Goal: Information Seeking & Learning: Understand process/instructions

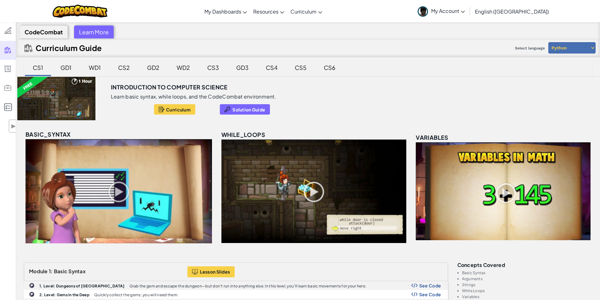
click at [128, 67] on div "CS2" at bounding box center [124, 67] width 24 height 15
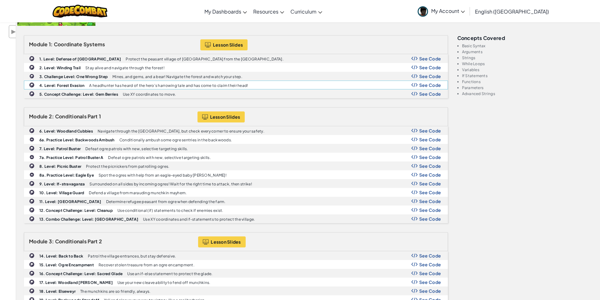
scroll to position [126, 0]
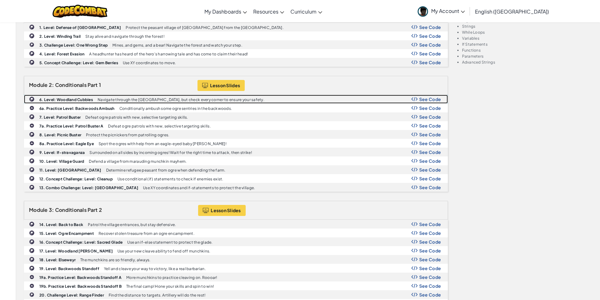
click at [431, 100] on span "See Code" at bounding box center [430, 99] width 22 height 5
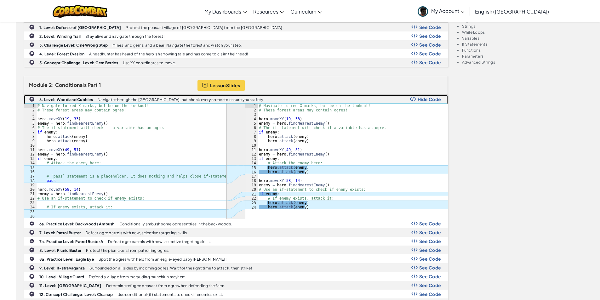
click at [431, 100] on span "Hide Code" at bounding box center [430, 99] width 24 height 5
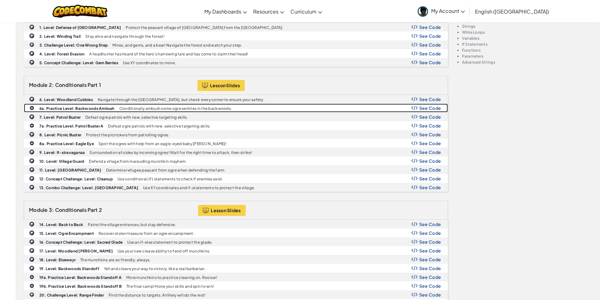
click at [433, 108] on span "See Code" at bounding box center [430, 107] width 22 height 5
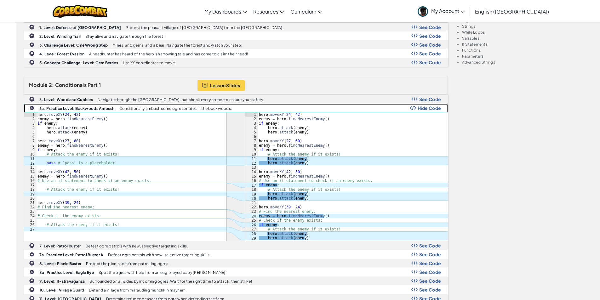
click at [433, 108] on span "Hide Code" at bounding box center [430, 107] width 24 height 5
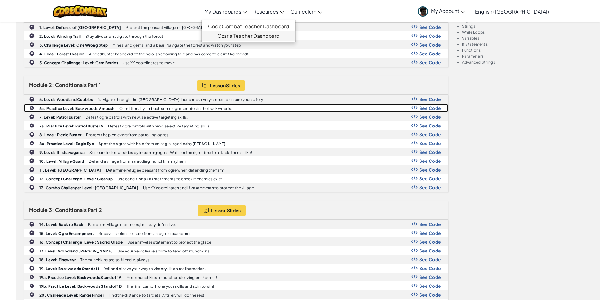
scroll to position [0, 0]
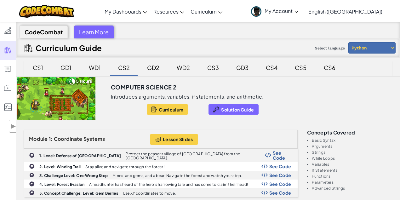
scroll to position [84, 0]
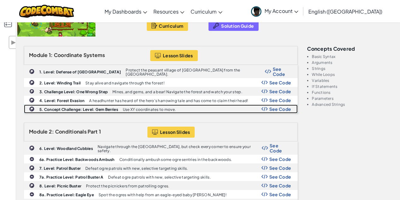
click at [274, 106] on span "See Code" at bounding box center [280, 108] width 22 height 5
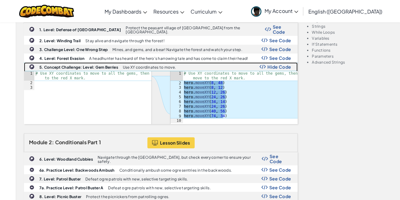
scroll to position [147, 0]
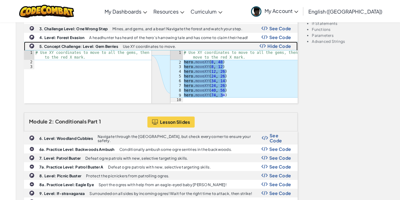
click at [275, 43] on span "Hide Code" at bounding box center [279, 45] width 24 height 5
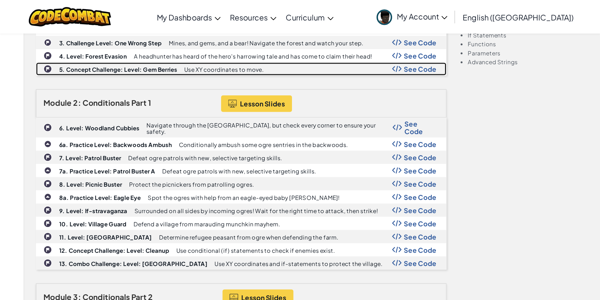
scroll to position [147, 0]
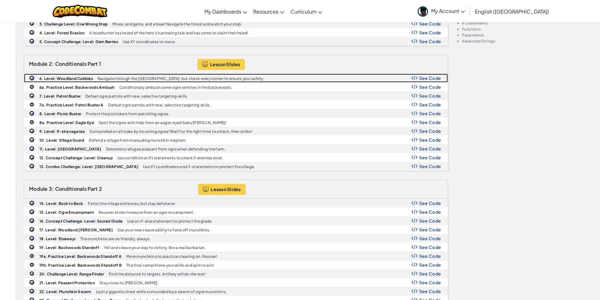
click at [400, 78] on span "See Code" at bounding box center [430, 78] width 22 height 5
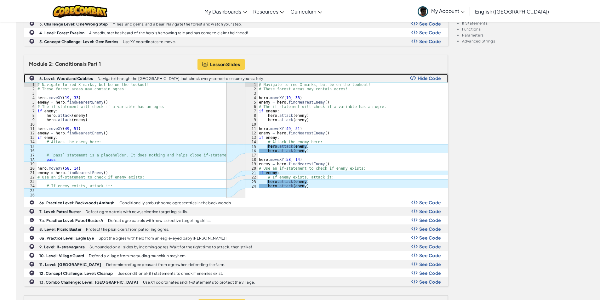
click at [400, 78] on span "Hide Code" at bounding box center [430, 78] width 24 height 5
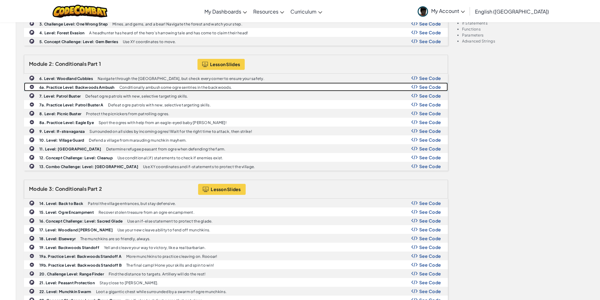
click at [400, 86] on span "See Code" at bounding box center [430, 86] width 22 height 5
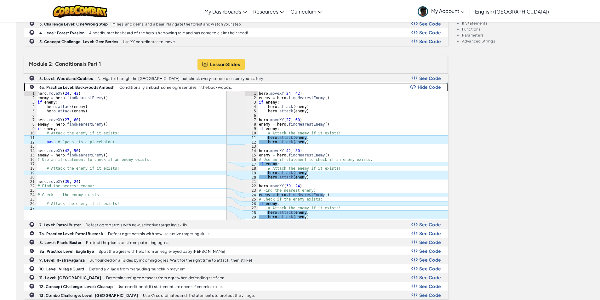
click at [400, 86] on span "Hide Code" at bounding box center [430, 86] width 24 height 5
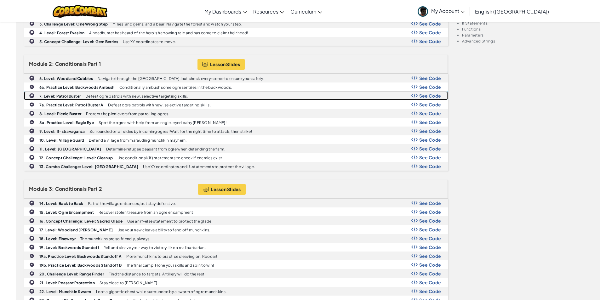
click at [400, 95] on span "See Code" at bounding box center [430, 95] width 22 height 5
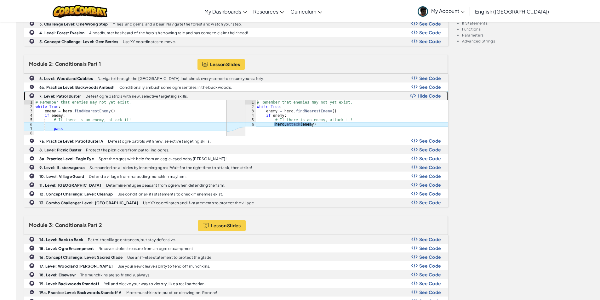
click at [400, 95] on span "Hide Code" at bounding box center [430, 95] width 24 height 5
